Goal: Information Seeking & Learning: Check status

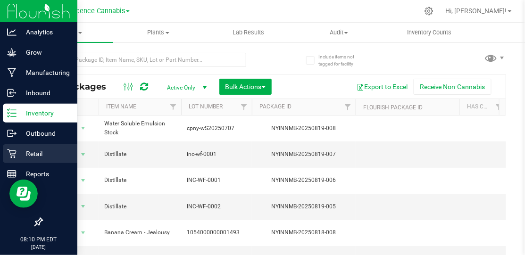
click at [24, 151] on p "Retail" at bounding box center [45, 153] width 57 height 11
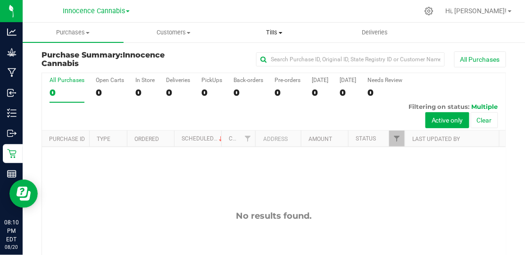
click at [282, 33] on span at bounding box center [281, 33] width 4 height 2
click at [272, 54] on span "Manage tills" at bounding box center [256, 57] width 64 height 8
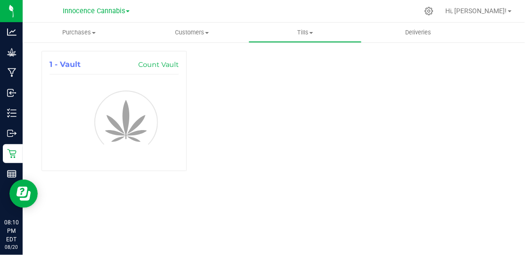
click at [127, 14] on link "Innocence Cannabis" at bounding box center [96, 10] width 67 height 9
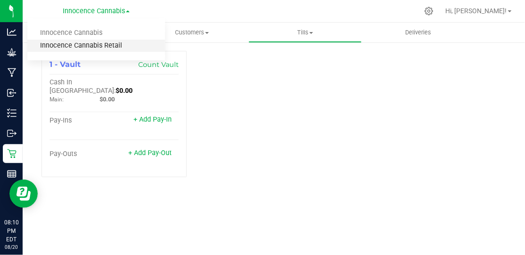
click at [111, 42] on link "Innocence Cannabis Retail" at bounding box center [96, 46] width 138 height 13
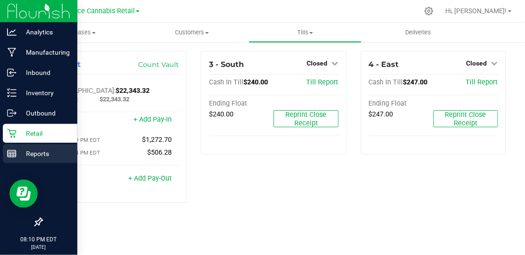
click at [29, 157] on p "Reports" at bounding box center [45, 153] width 57 height 11
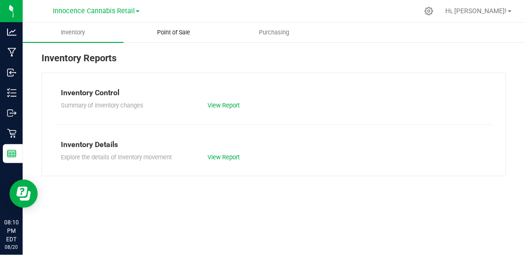
click at [185, 36] on span "Point of Sale" at bounding box center [173, 32] width 59 height 8
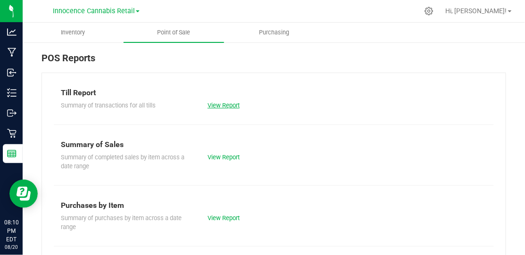
click at [216, 103] on link "View Report" at bounding box center [224, 105] width 32 height 7
